Goal: Transaction & Acquisition: Subscribe to service/newsletter

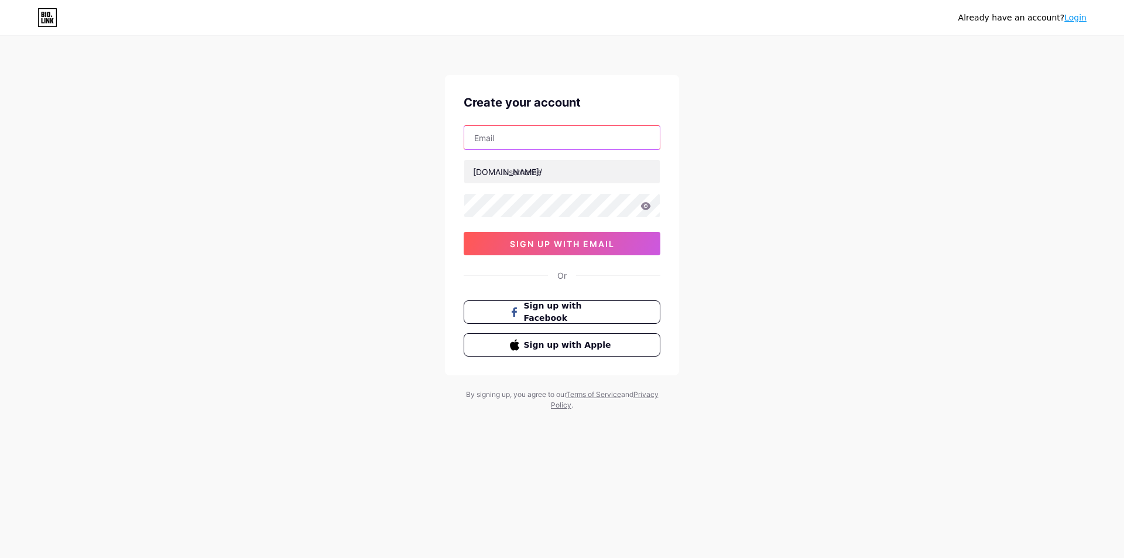
click at [536, 136] on input "text" at bounding box center [562, 137] width 196 height 23
click at [535, 141] on input "text" at bounding box center [562, 137] width 196 height 23
paste input "[EMAIL_ADDRESS][DOMAIN_NAME]"
type input "[EMAIL_ADDRESS][DOMAIN_NAME]"
click at [559, 174] on input "text" at bounding box center [562, 171] width 196 height 23
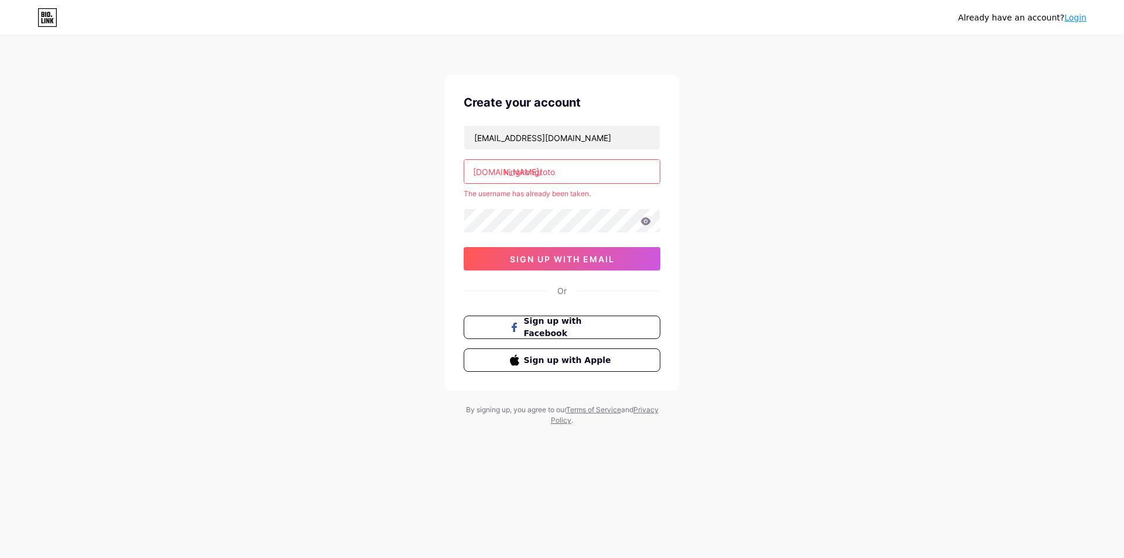
click at [611, 177] on input "kingkongtoto" at bounding box center [562, 171] width 196 height 23
click at [538, 172] on input "kingkongtoto" at bounding box center [562, 171] width 196 height 23
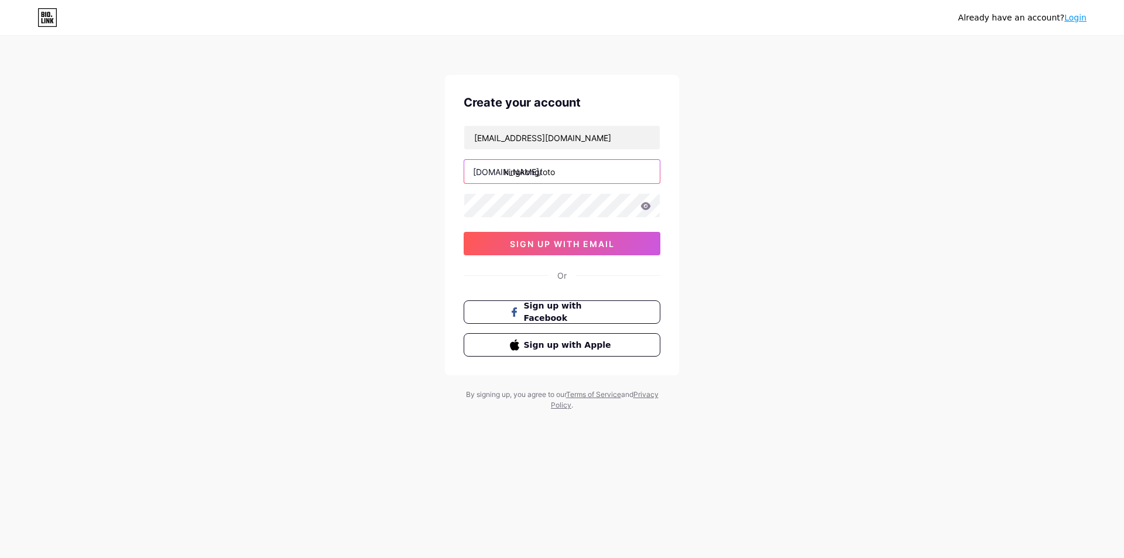
click at [538, 170] on input "kingkongtoto" at bounding box center [562, 171] width 196 height 23
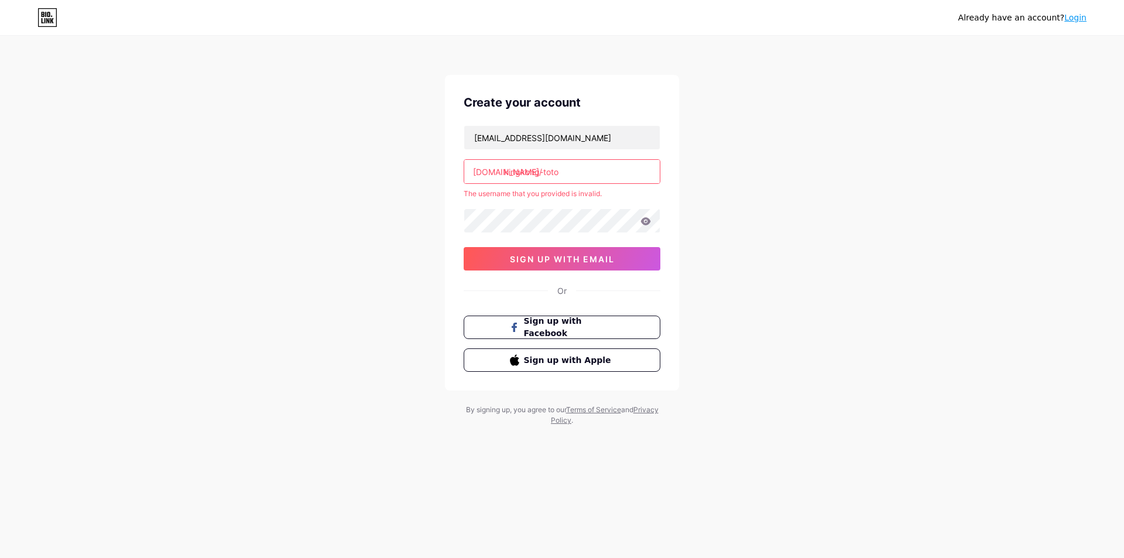
click at [588, 174] on input "kingkong-toto" at bounding box center [562, 171] width 196 height 23
click at [589, 177] on input "kingkong-toto" at bounding box center [562, 171] width 196 height 23
click at [542, 172] on input "kingkong-toto" at bounding box center [562, 171] width 196 height 23
click at [572, 172] on input "kingkong-toto" at bounding box center [562, 171] width 196 height 23
click at [586, 172] on input "kingkong-toto" at bounding box center [562, 171] width 196 height 23
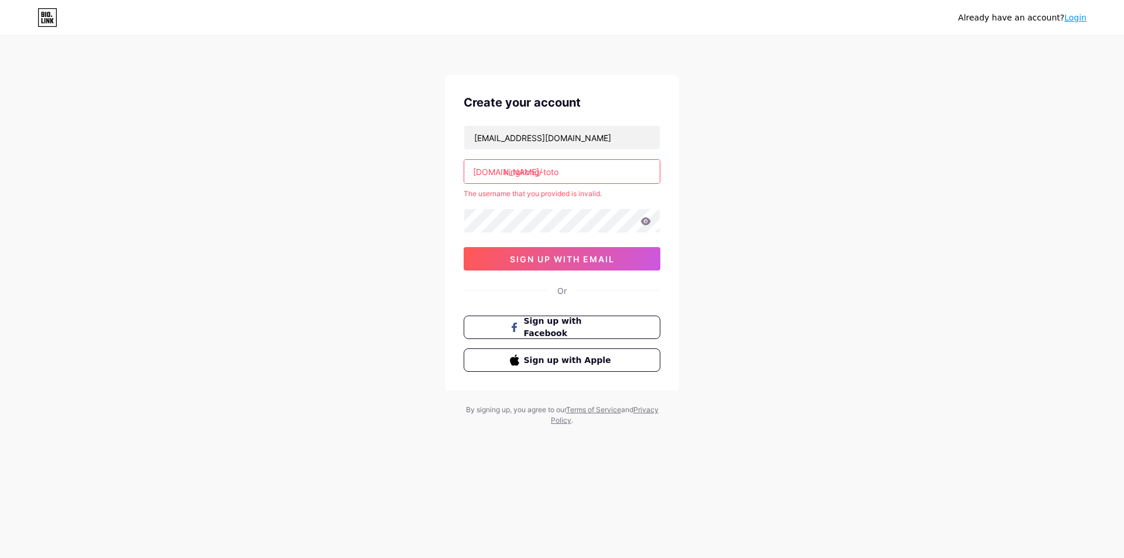
click at [544, 172] on input "kingkong-toto" at bounding box center [562, 171] width 196 height 23
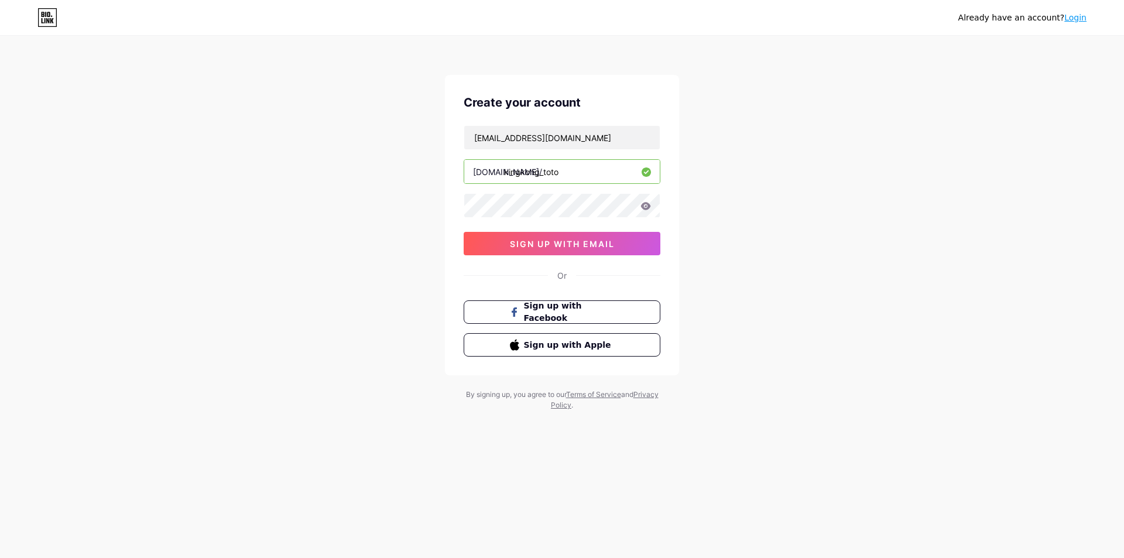
click at [582, 175] on input "kingkong_toto" at bounding box center [562, 171] width 196 height 23
click at [584, 178] on input "kingkong_toto" at bounding box center [562, 171] width 196 height 23
click at [543, 176] on input "kingkong_toto" at bounding box center [562, 171] width 196 height 23
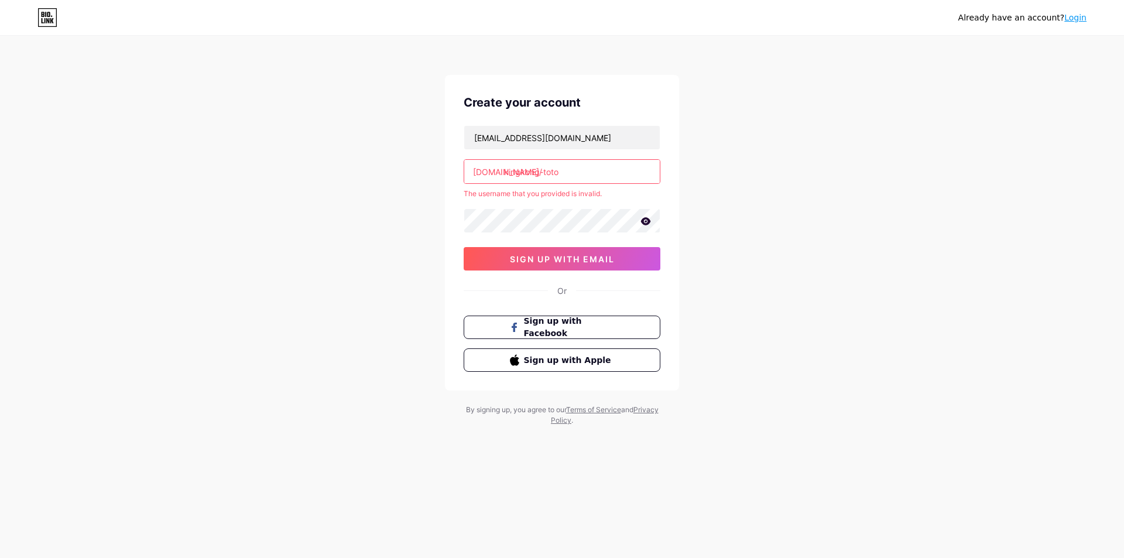
click at [591, 174] on input "kingkong-toto" at bounding box center [562, 171] width 196 height 23
click at [607, 172] on input "kingkong-toto" at bounding box center [562, 171] width 196 height 23
click at [644, 221] on icon at bounding box center [646, 221] width 11 height 8
click at [563, 172] on input "kingkong-toto" at bounding box center [562, 171] width 196 height 23
click at [544, 171] on input "kingkong-toto" at bounding box center [562, 171] width 196 height 23
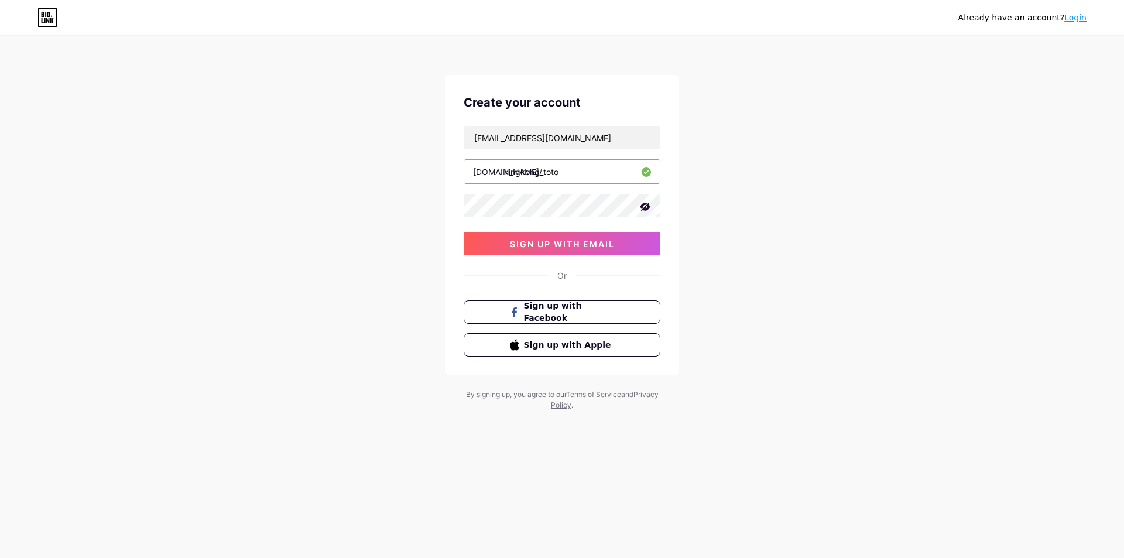
click at [544, 172] on input "kingkong_toto" at bounding box center [562, 171] width 196 height 23
type input "kingkongtoto"
click at [578, 248] on span "sign up with email" at bounding box center [562, 244] width 105 height 10
click at [532, 126] on input "text" at bounding box center [562, 137] width 196 height 23
type input "[EMAIL_ADDRESS][DOMAIN_NAME]"
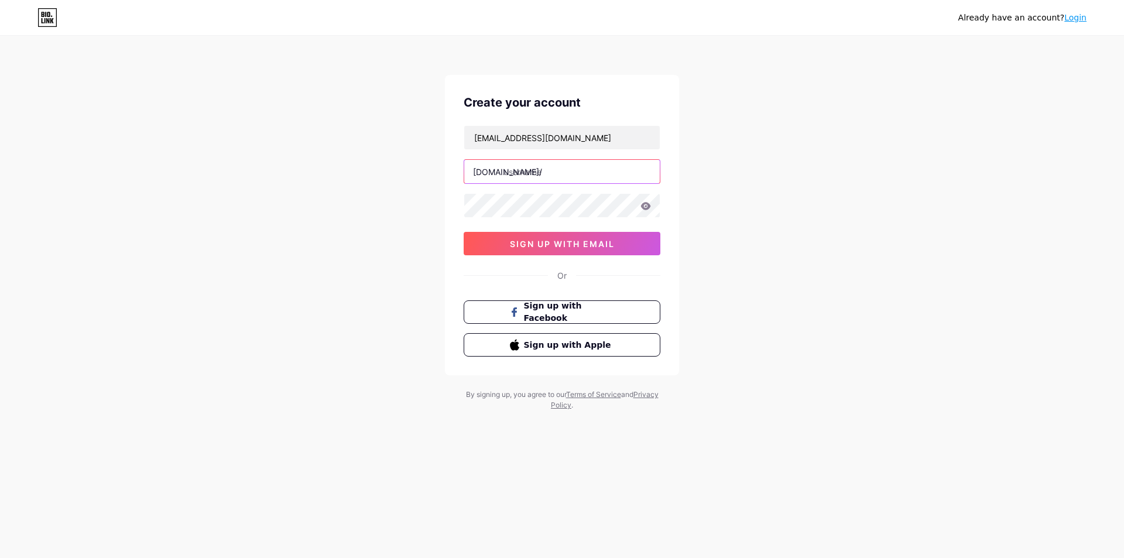
click at [543, 175] on input "text" at bounding box center [562, 171] width 196 height 23
click at [556, 173] on input "text" at bounding box center [562, 171] width 196 height 23
click at [559, 170] on input "text" at bounding box center [562, 171] width 196 height 23
click at [563, 171] on input "text" at bounding box center [562, 171] width 196 height 23
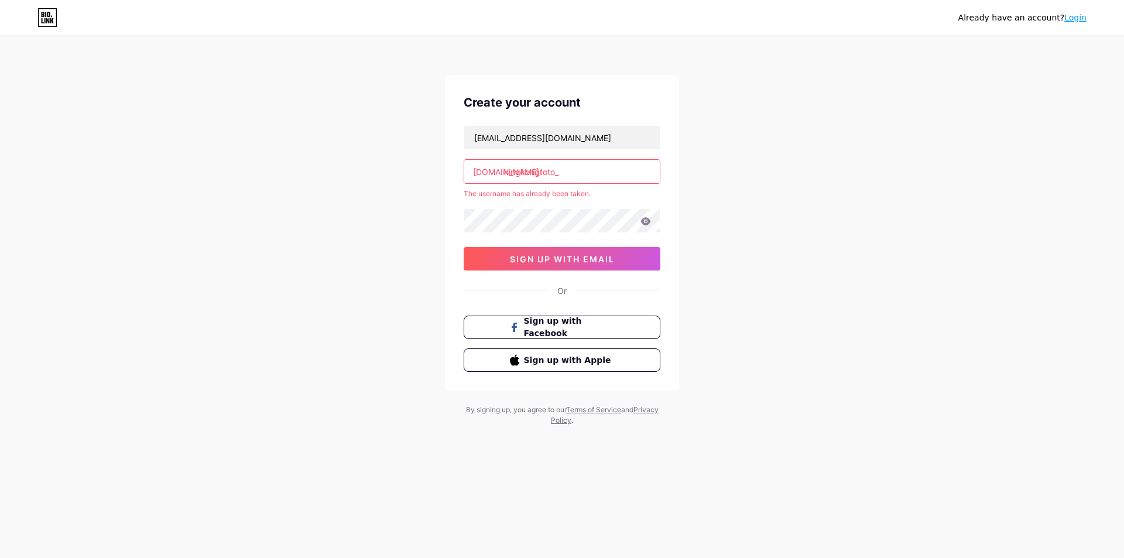
click at [589, 166] on input "kingkongtoto_" at bounding box center [562, 171] width 196 height 23
click at [594, 170] on input "kingkongtoto_" at bounding box center [562, 171] width 196 height 23
click at [562, 172] on input "kingkongtoto_" at bounding box center [562, 171] width 196 height 23
click at [569, 172] on input "kingkongtoto" at bounding box center [562, 171] width 196 height 23
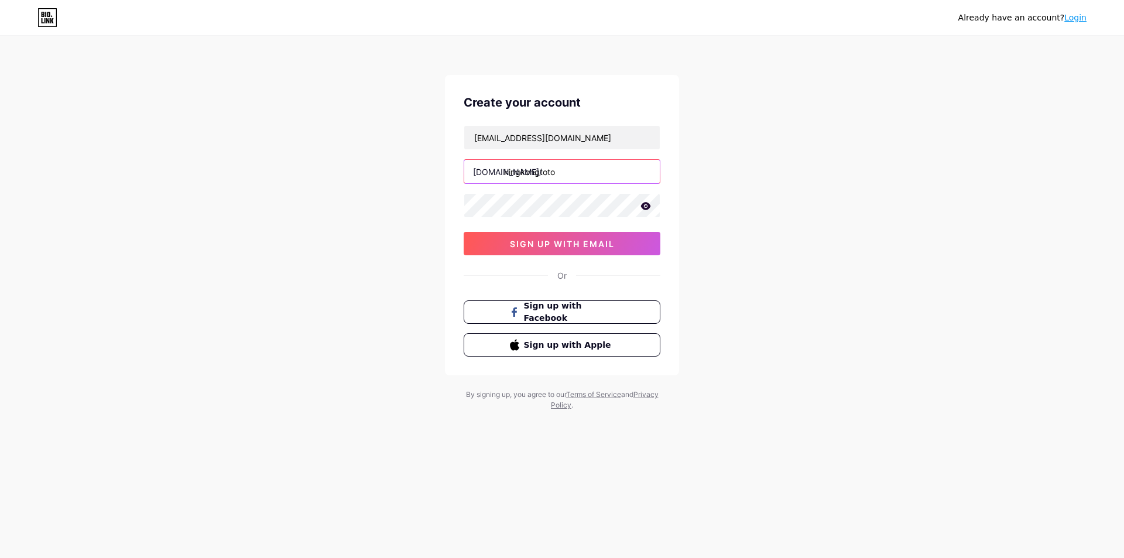
click at [583, 173] on input "kingkongtoto" at bounding box center [562, 171] width 196 height 23
click at [584, 239] on span "sign up with email" at bounding box center [562, 244] width 105 height 10
click at [569, 175] on input "kingkongtoto-" at bounding box center [562, 171] width 196 height 23
type input "kingkongtoto"
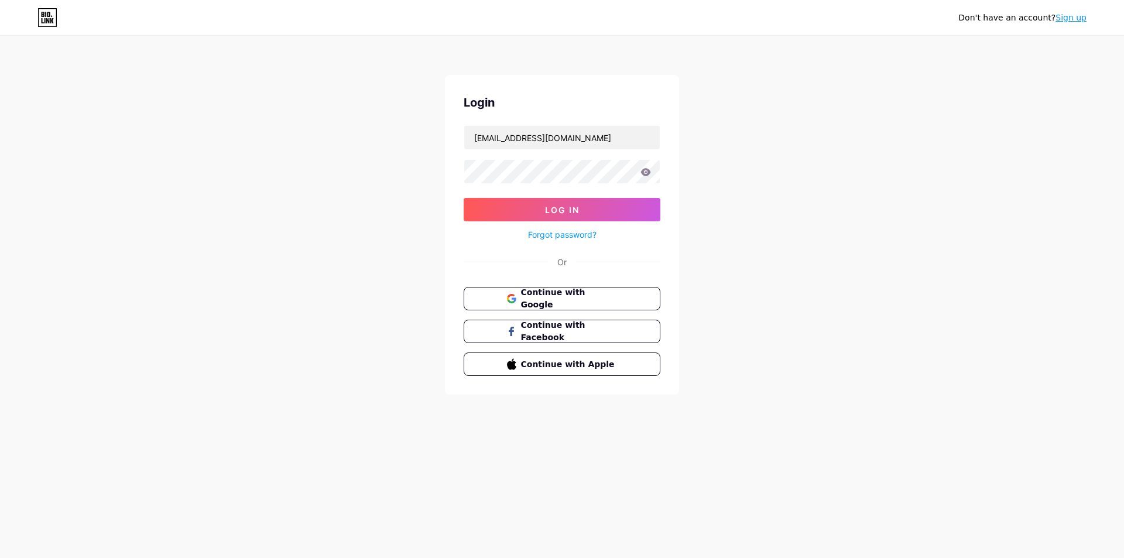
click at [641, 173] on icon at bounding box center [646, 172] width 11 height 8
click at [642, 170] on icon at bounding box center [646, 172] width 11 height 8
click at [645, 172] on icon at bounding box center [646, 172] width 10 height 8
click at [649, 170] on icon at bounding box center [646, 172] width 10 height 8
click at [567, 209] on span "Log In" at bounding box center [562, 210] width 35 height 10
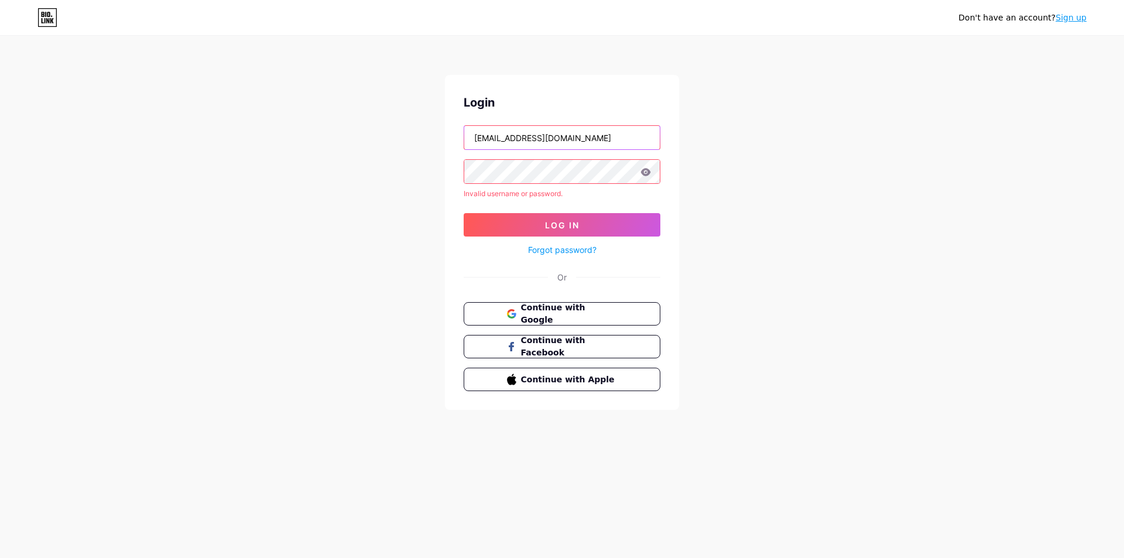
click at [606, 139] on input "[EMAIL_ADDRESS][DOMAIN_NAME]" at bounding box center [562, 137] width 196 height 23
click at [1073, 22] on link "Sign up" at bounding box center [1071, 17] width 31 height 9
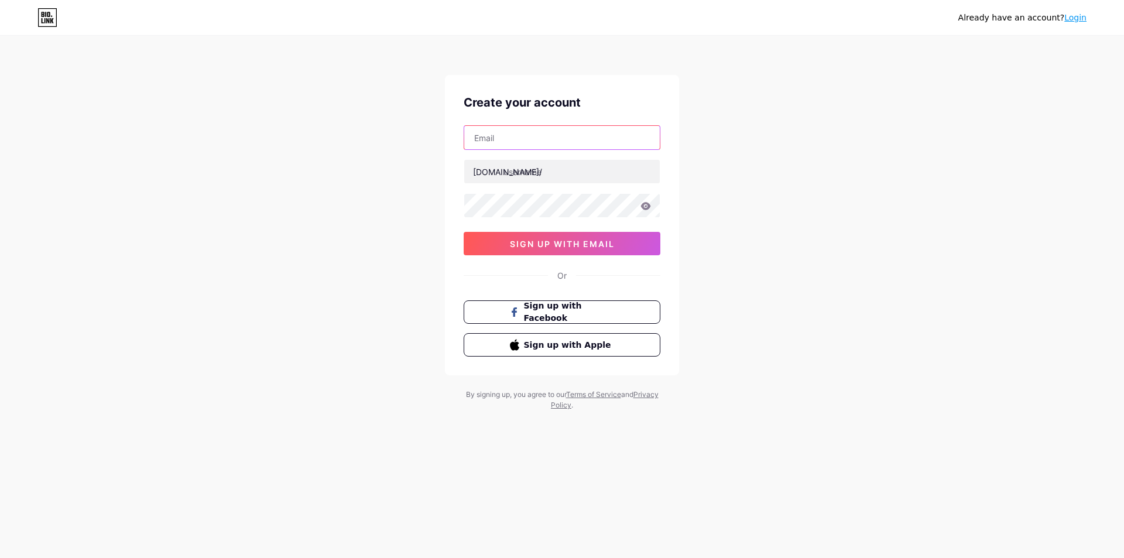
click at [576, 138] on input "text" at bounding box center [562, 137] width 196 height 23
type input "[EMAIL_ADDRESS][DOMAIN_NAME]"
click at [621, 177] on input "[EMAIL_ADDRESS][DOMAIN_NAME]" at bounding box center [562, 171] width 196 height 23
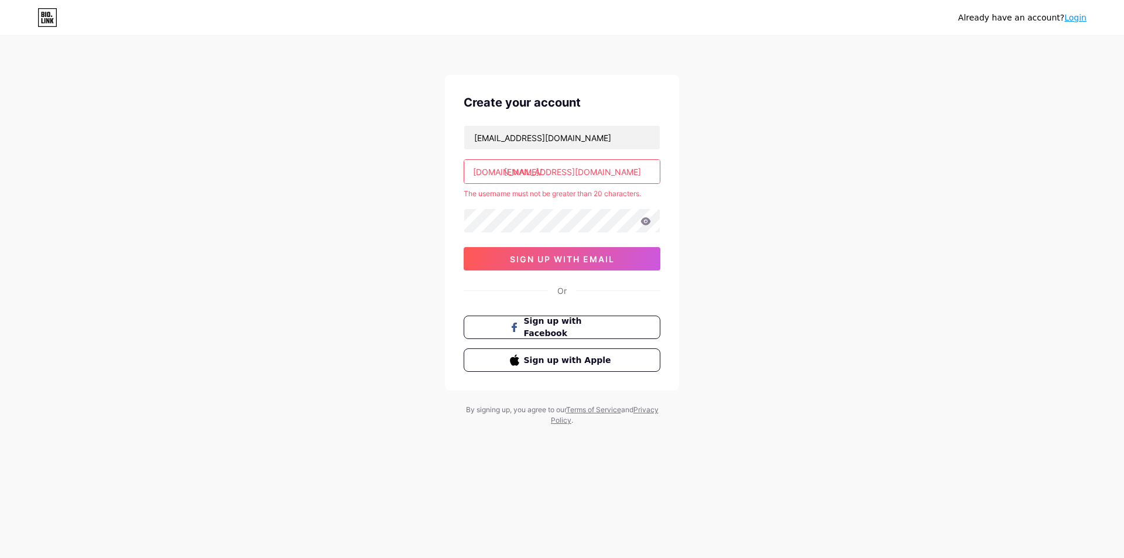
drag, startPoint x: 505, startPoint y: 170, endPoint x: 636, endPoint y: 170, distance: 130.6
click at [602, 173] on input "[EMAIL_ADDRESS][DOMAIN_NAME]" at bounding box center [562, 171] width 196 height 23
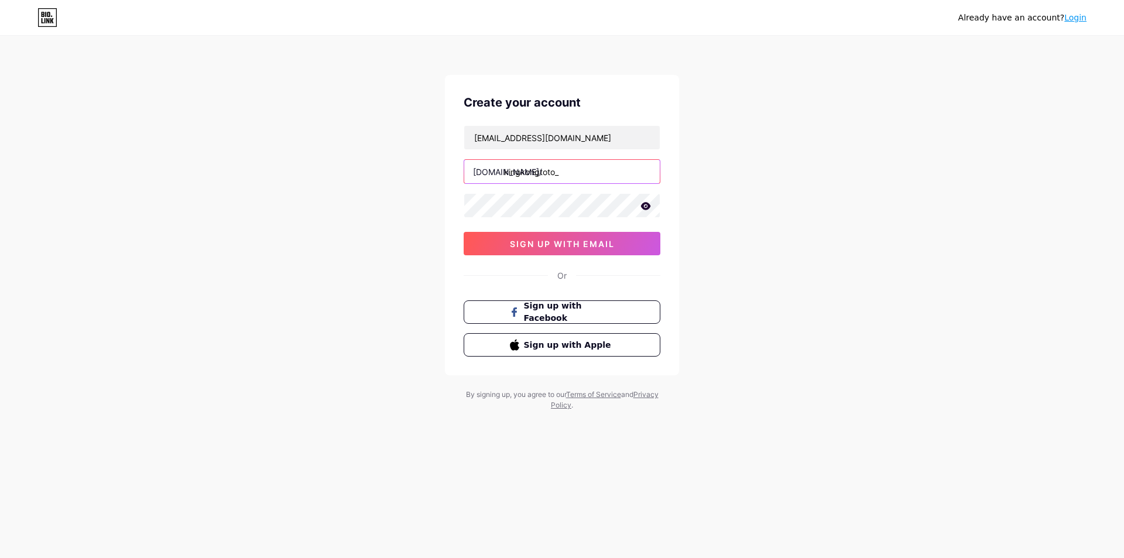
type input "kingkongtoto_"
click at [604, 169] on input "kingkongtoto_" at bounding box center [562, 171] width 196 height 23
click at [822, 197] on div "Already have an account? Login Create your account orawoceri90@gmail.com bio.li…" at bounding box center [562, 224] width 1124 height 448
click at [578, 244] on span "sign up with email" at bounding box center [562, 244] width 105 height 10
type input "kingkongtoto_"
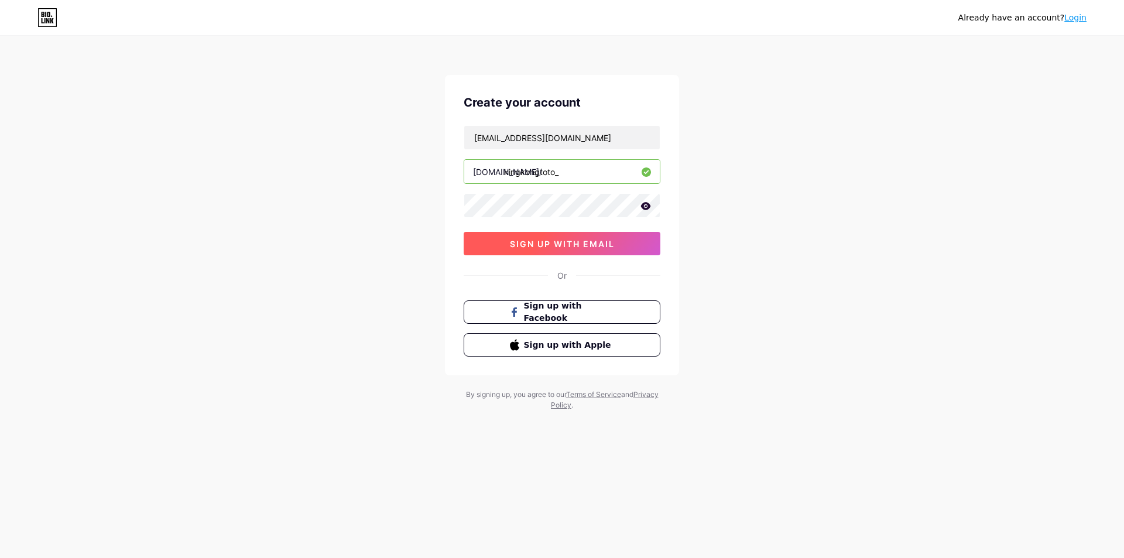
click at [569, 242] on span "sign up with email" at bounding box center [562, 244] width 105 height 10
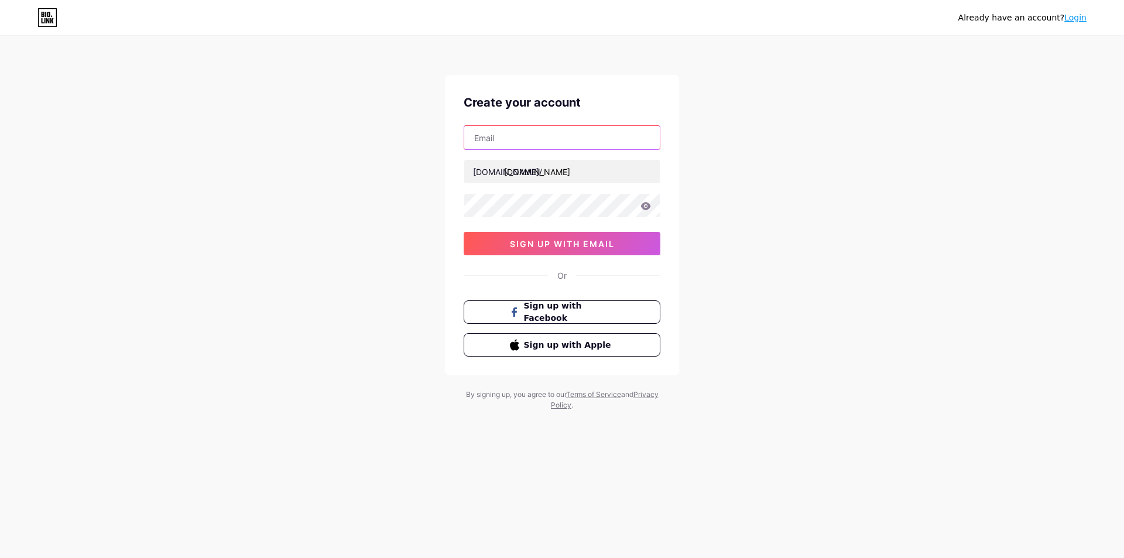
type input "[EMAIL_ADDRESS][DOMAIN_NAME]"
click at [586, 141] on input "text" at bounding box center [562, 137] width 196 height 23
type input "[EMAIL_ADDRESS][DOMAIN_NAME]"
click at [554, 177] on input "[EMAIL_ADDRESS][DOMAIN_NAME]" at bounding box center [562, 171] width 196 height 23
click at [609, 179] on input "[EMAIL_ADDRESS][DOMAIN_NAME]" at bounding box center [562, 171] width 196 height 23
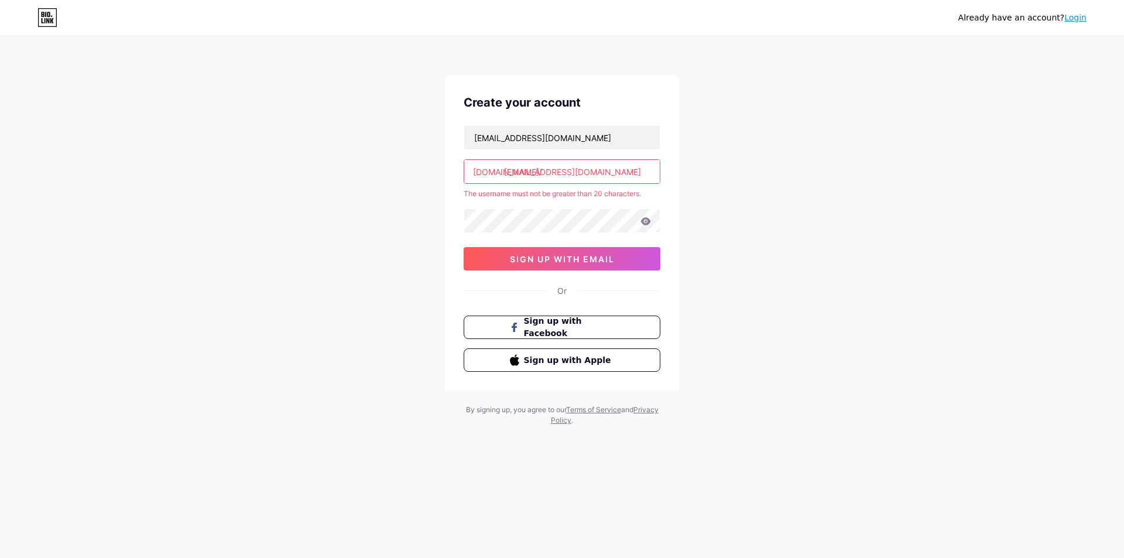
drag, startPoint x: 613, startPoint y: 172, endPoint x: 506, endPoint y: 174, distance: 106.6
click at [506, 174] on input "[EMAIL_ADDRESS][DOMAIN_NAME]" at bounding box center [562, 171] width 196 height 23
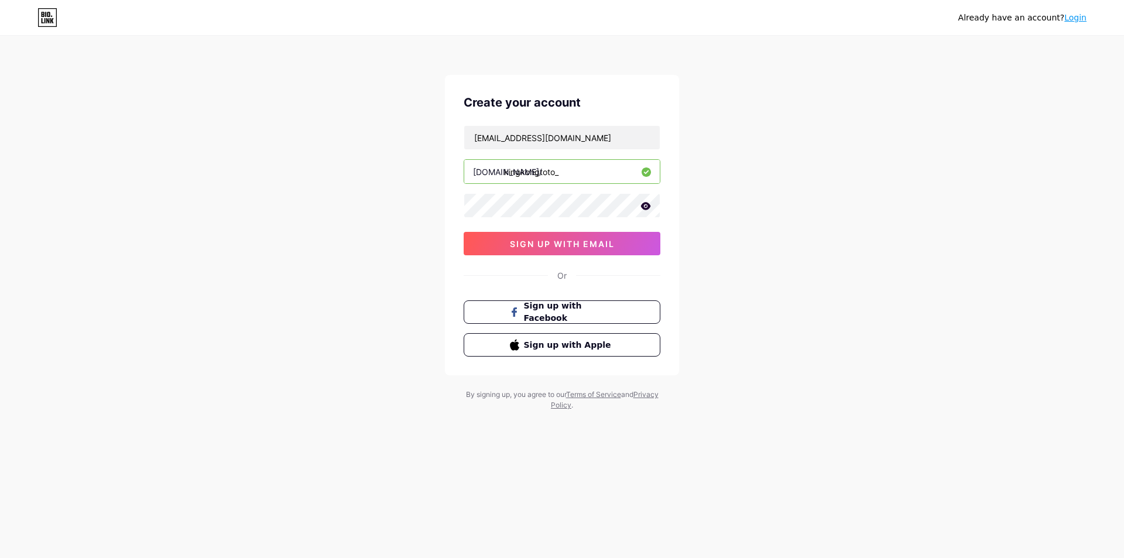
type input "kingkongtoto_"
click at [552, 249] on button "sign up with email" at bounding box center [562, 243] width 197 height 23
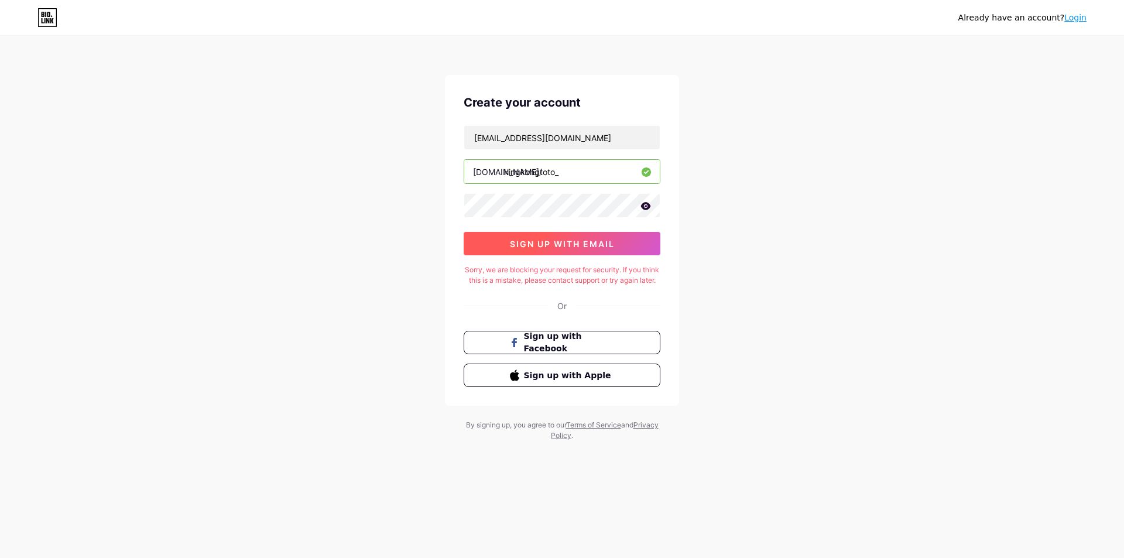
click at [595, 251] on button "sign up with email" at bounding box center [562, 243] width 197 height 23
click at [799, 201] on div "Already have an account? Login Create your account orawoceri90@gmail.com bio.li…" at bounding box center [562, 239] width 1124 height 478
click at [549, 142] on input "[EMAIL_ADDRESS][DOMAIN_NAME]" at bounding box center [562, 137] width 196 height 23
click at [560, 165] on input "kingkongtoto_" at bounding box center [562, 171] width 196 height 23
click at [578, 243] on span "sign up with email" at bounding box center [562, 244] width 105 height 10
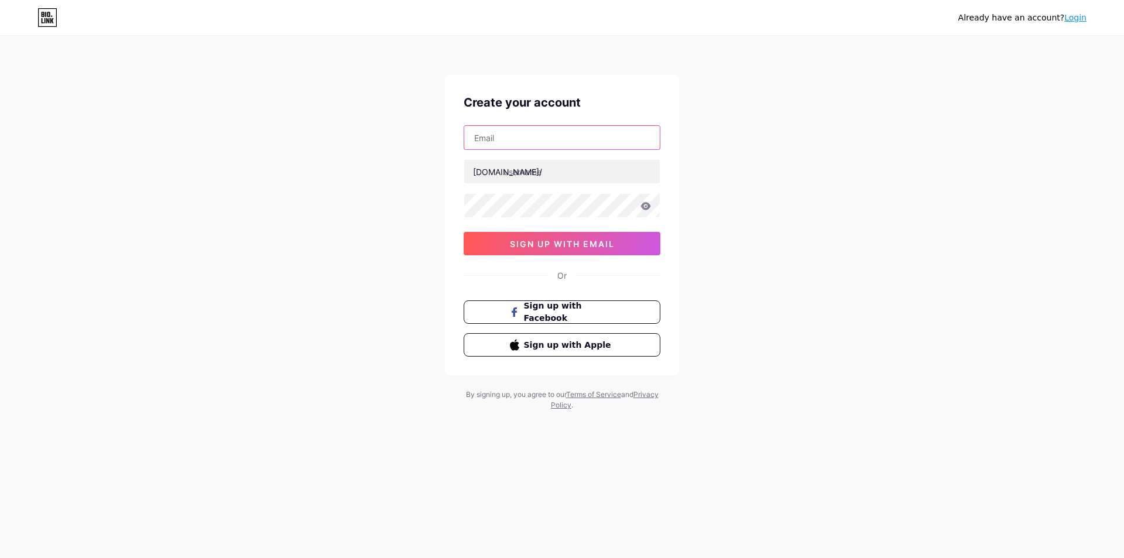
click at [539, 131] on input "text" at bounding box center [562, 137] width 196 height 23
type input "[EMAIL_ADDRESS][DOMAIN_NAME]"
click at [547, 178] on input "text" at bounding box center [562, 171] width 196 height 23
click at [551, 173] on input "text" at bounding box center [562, 171] width 196 height 23
type input "kingkongtoto_"
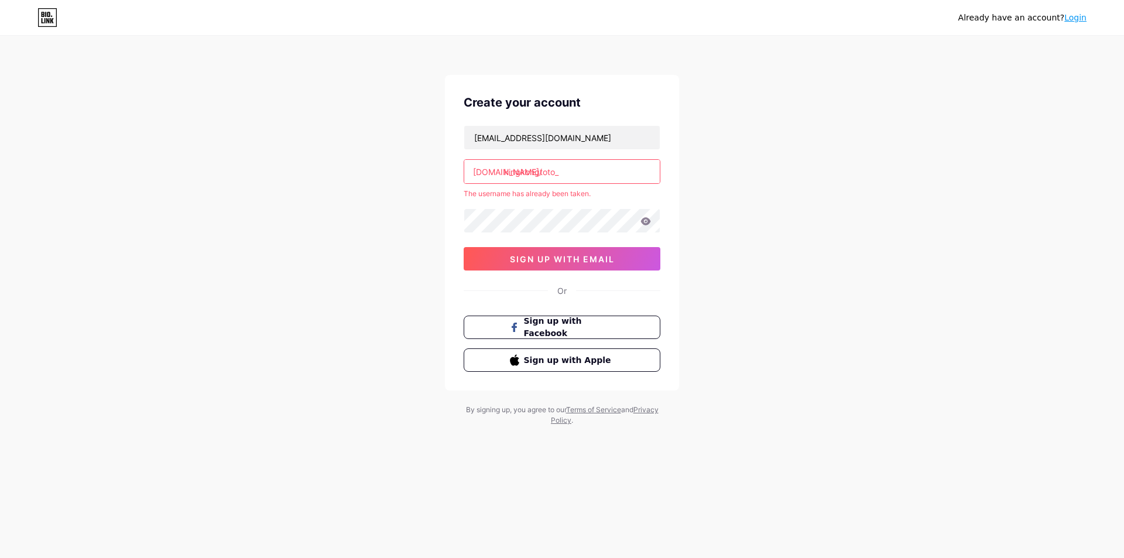
click at [568, 173] on input "kingkongtoto_" at bounding box center [562, 171] width 196 height 23
click at [566, 171] on input "kingkongtoto_" at bounding box center [562, 171] width 196 height 23
click at [575, 172] on input "kingkongtoto_" at bounding box center [562, 171] width 196 height 23
click at [1076, 14] on link "Login" at bounding box center [1076, 17] width 22 height 9
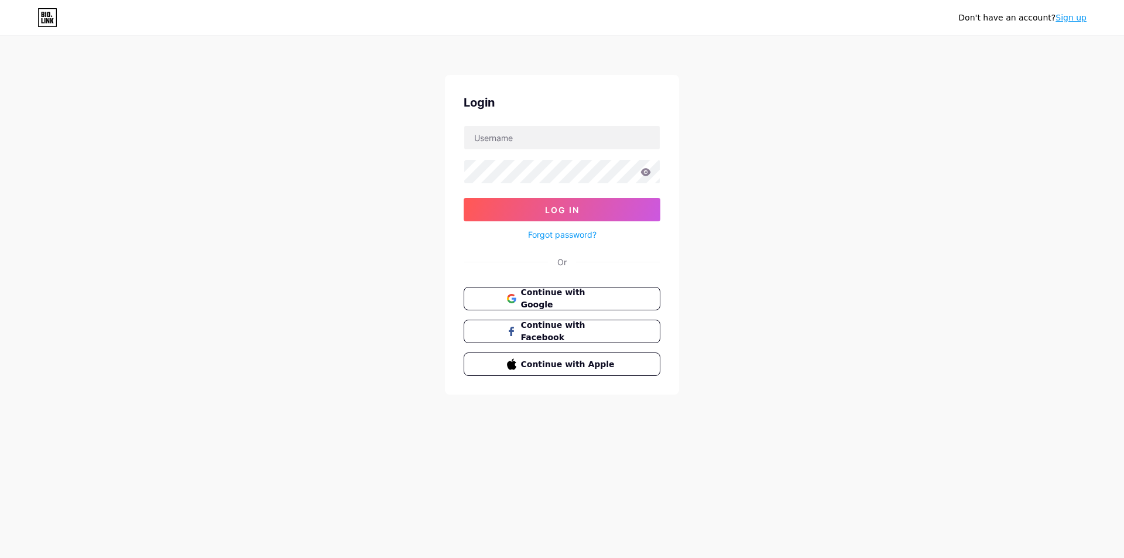
click at [576, 149] on div at bounding box center [562, 137] width 197 height 25
click at [570, 138] on input "text" at bounding box center [562, 137] width 196 height 23
type input "[EMAIL_ADDRESS][DOMAIN_NAME]"
click at [591, 207] on button "Log In" at bounding box center [562, 209] width 197 height 23
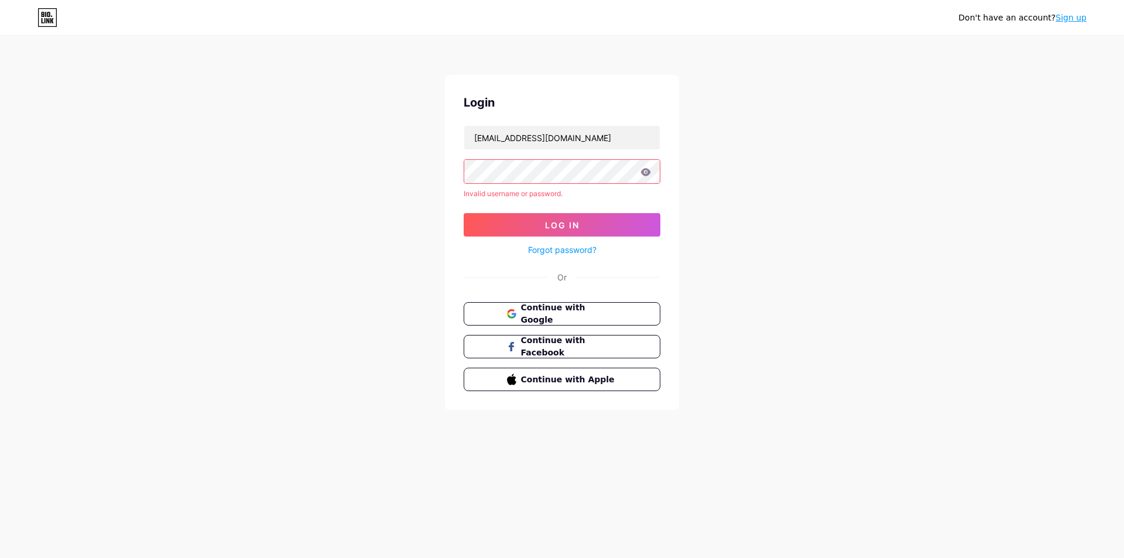
click at [574, 252] on link "Forgot password?" at bounding box center [562, 250] width 69 height 12
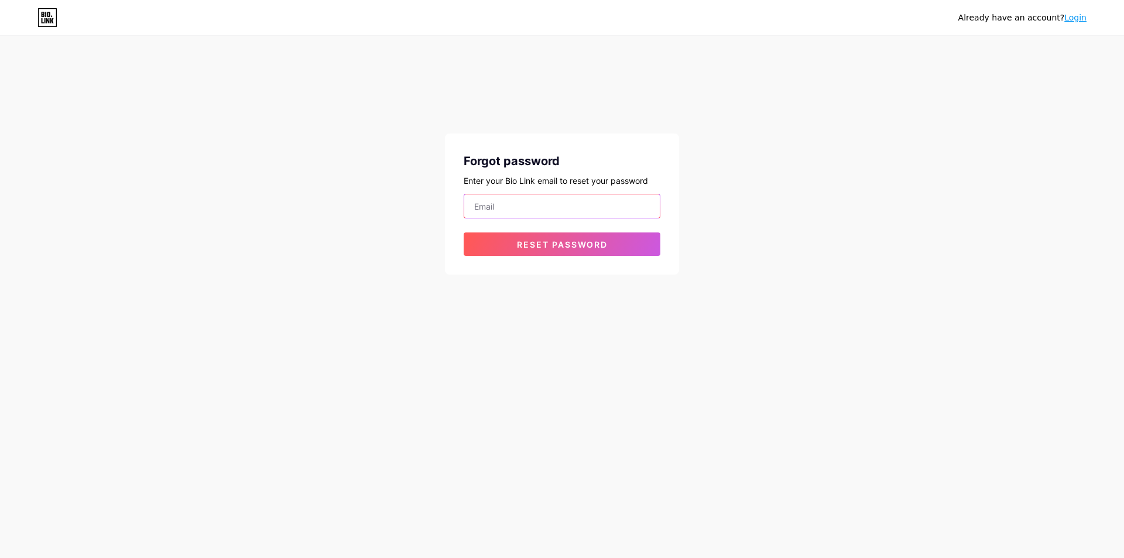
click at [536, 211] on input "email" at bounding box center [562, 205] width 196 height 23
type input "[EMAIL_ADDRESS][DOMAIN_NAME]"
click at [545, 245] on span "Reset password" at bounding box center [562, 245] width 91 height 10
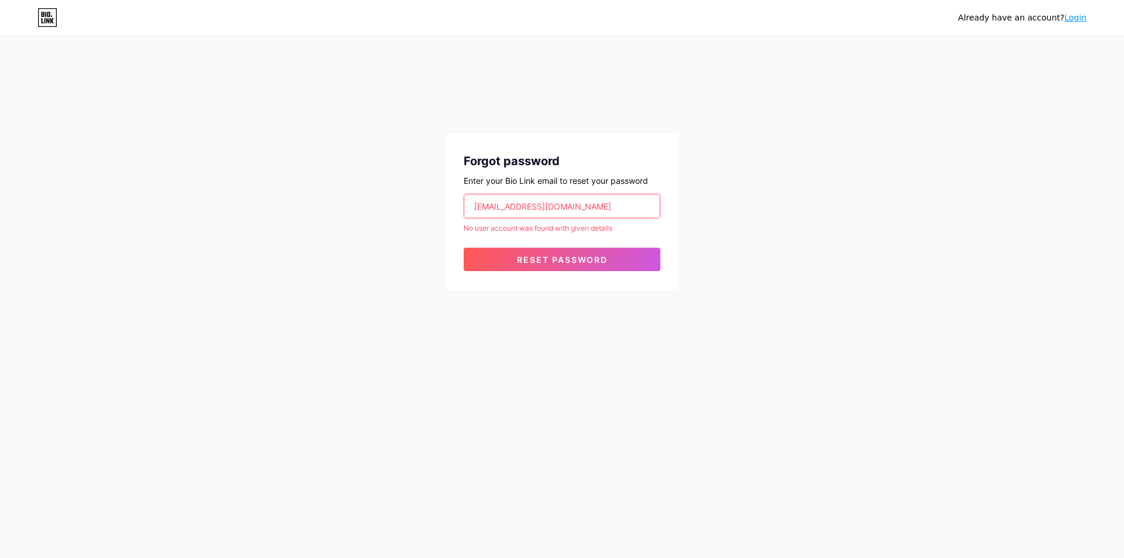
click at [474, 208] on input "[EMAIL_ADDRESS][DOMAIN_NAME]" at bounding box center [562, 205] width 196 height 23
click at [600, 210] on input "[EMAIL_ADDRESS][DOMAIN_NAME]" at bounding box center [562, 205] width 196 height 23
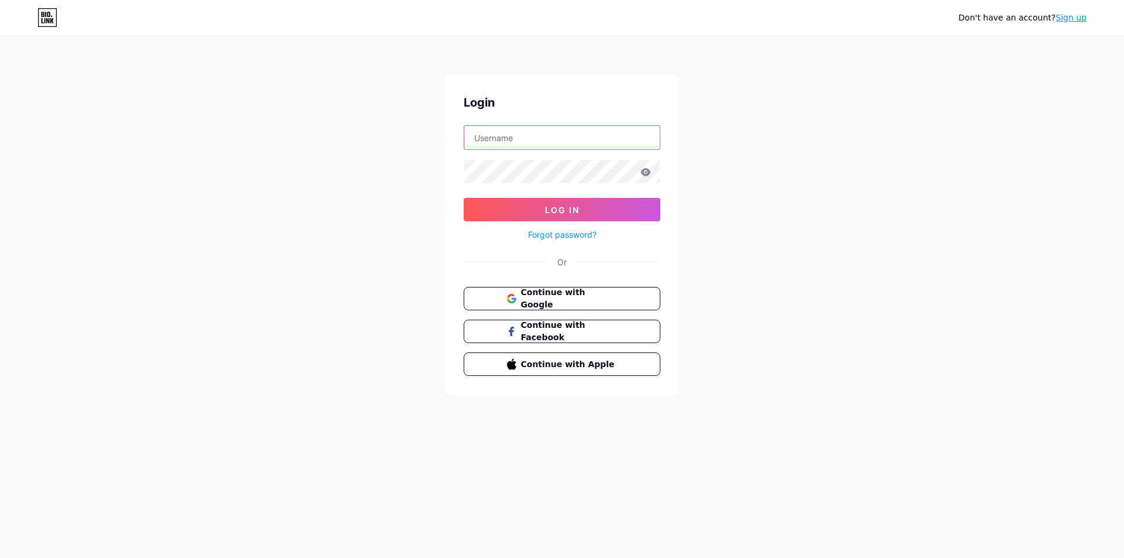
click at [516, 145] on input "text" at bounding box center [562, 137] width 196 height 23
click at [905, 52] on div "Don't have an account? Sign up Login Log In Forgot password? Or Continue with G…" at bounding box center [562, 216] width 1124 height 432
click at [563, 136] on input "text" at bounding box center [562, 137] width 196 height 23
type input "[EMAIL_ADDRESS][DOMAIN_NAME]"
click at [1083, 17] on link "Sign up" at bounding box center [1071, 17] width 31 height 9
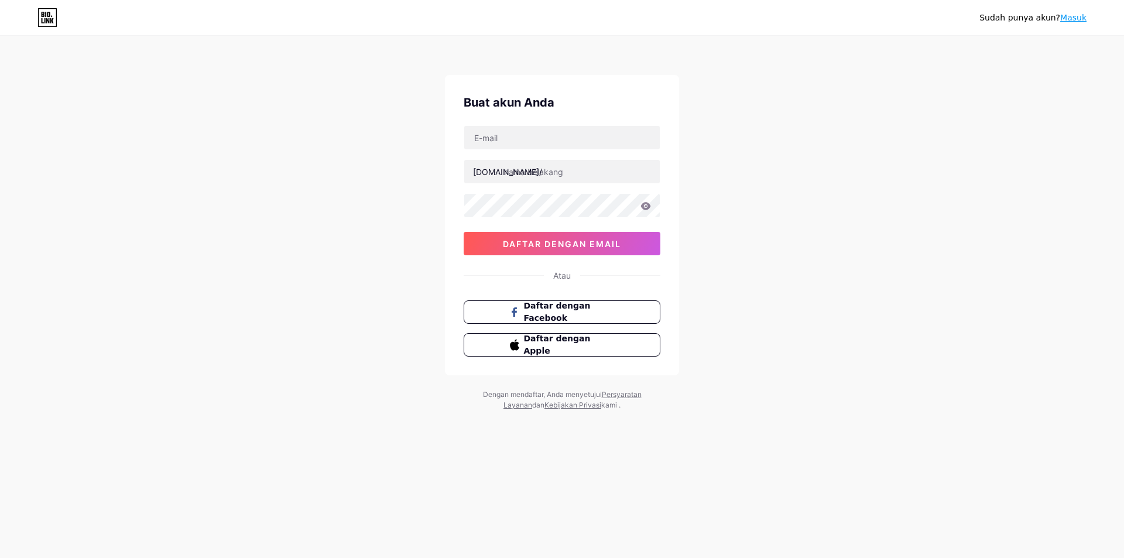
click at [1076, 16] on font "Masuk" at bounding box center [1074, 17] width 26 height 9
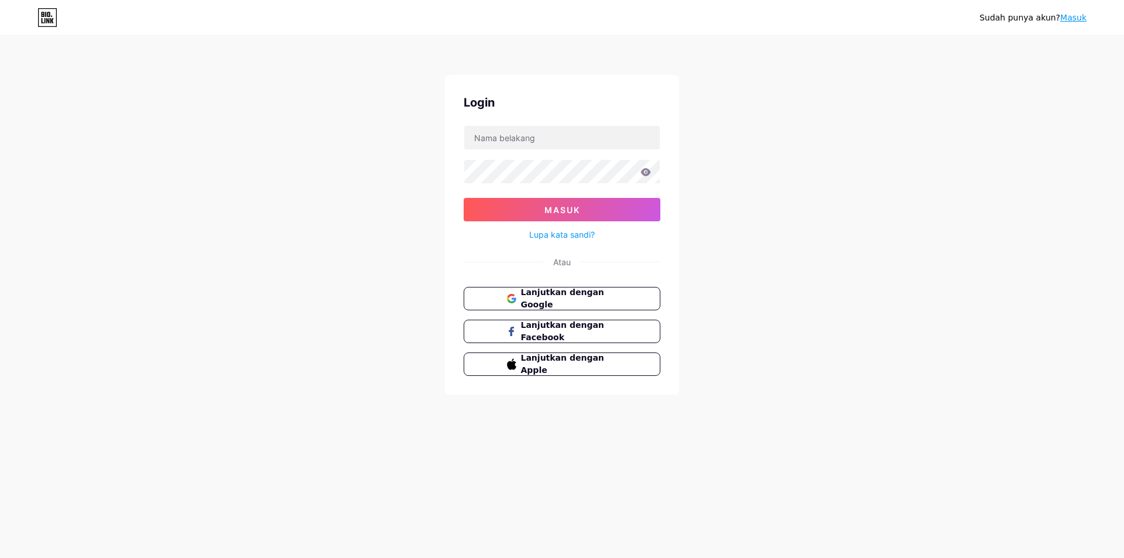
click at [1071, 19] on font "Masuk" at bounding box center [1074, 17] width 26 height 9
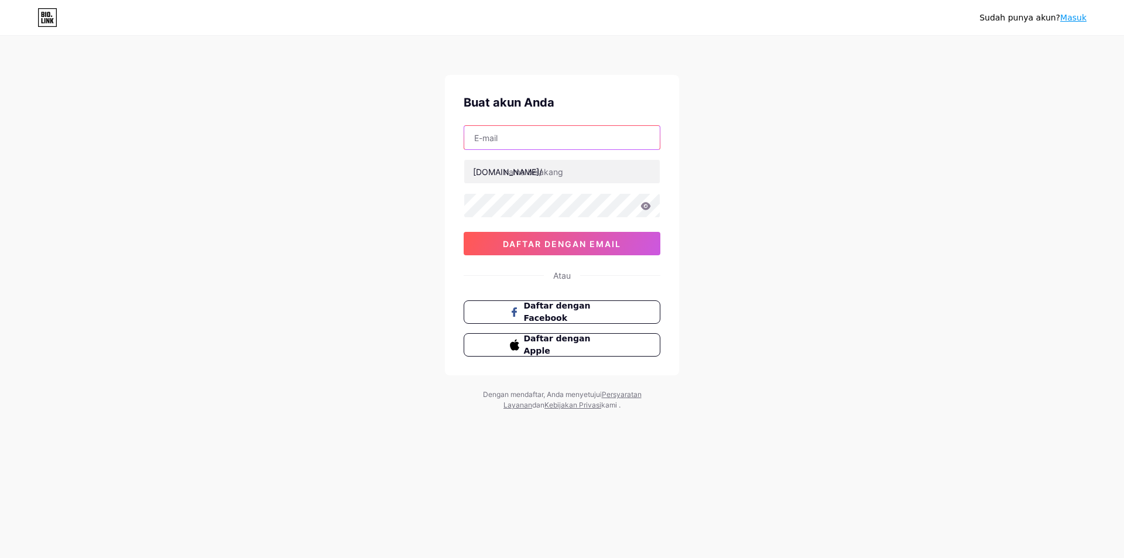
click at [504, 132] on input "text" at bounding box center [562, 137] width 196 height 23
type input "[EMAIL_ADDRESS][DOMAIN_NAME]"
click at [551, 169] on input "text" at bounding box center [562, 171] width 196 height 23
drag, startPoint x: 536, startPoint y: 168, endPoint x: 542, endPoint y: 170, distance: 6.1
click at [537, 168] on input "kingkomgtoto" at bounding box center [562, 171] width 196 height 23
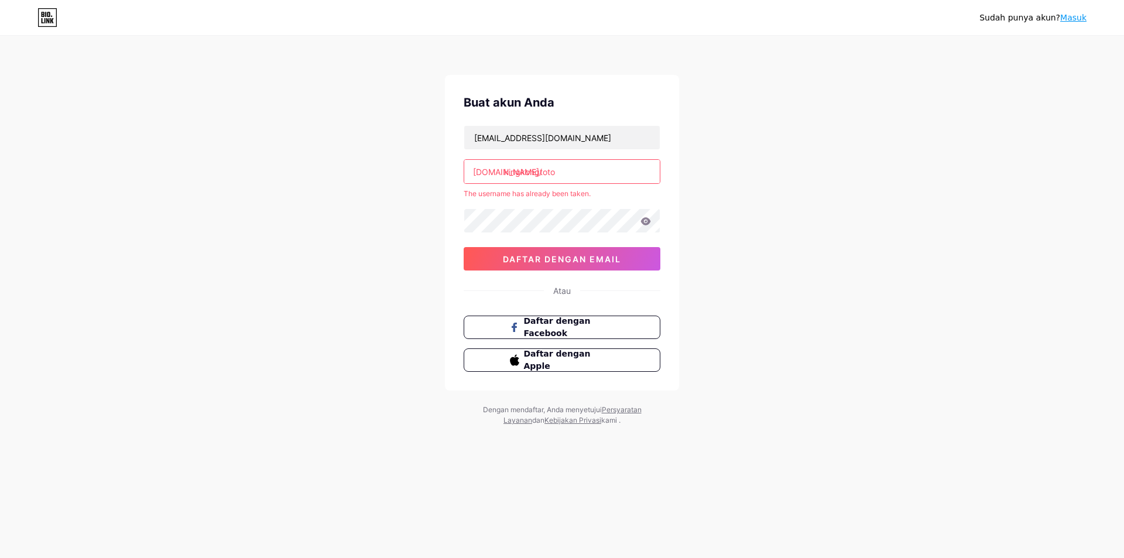
click at [567, 173] on input "kingkongtoto" at bounding box center [562, 171] width 196 height 23
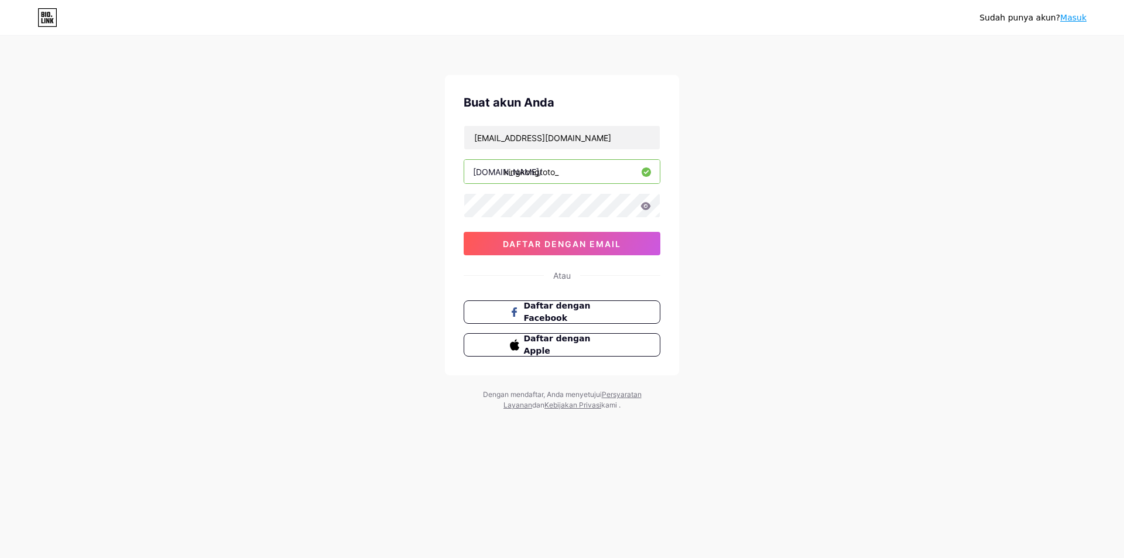
type input "kingkongtoto_"
click at [645, 206] on icon at bounding box center [646, 206] width 10 height 8
click at [583, 244] on font "daftar dengan email" at bounding box center [562, 244] width 118 height 10
